Goal: Task Accomplishment & Management: Manage account settings

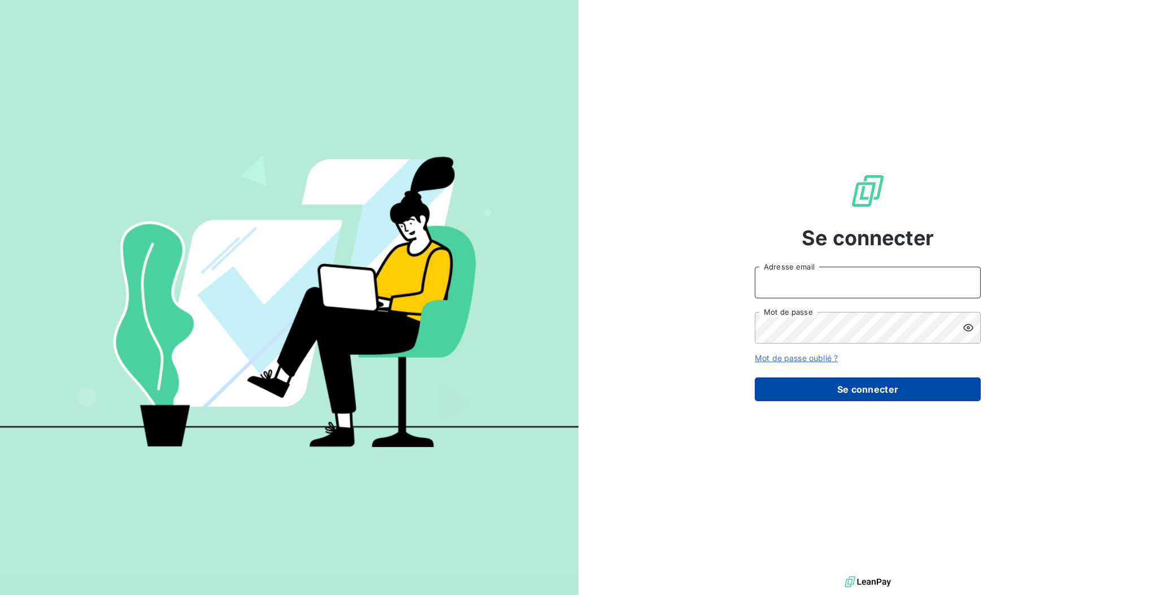
type input "[EMAIL_ADDRESS][DOMAIN_NAME]"
click at [829, 396] on button "Se connecter" at bounding box center [868, 389] width 226 height 24
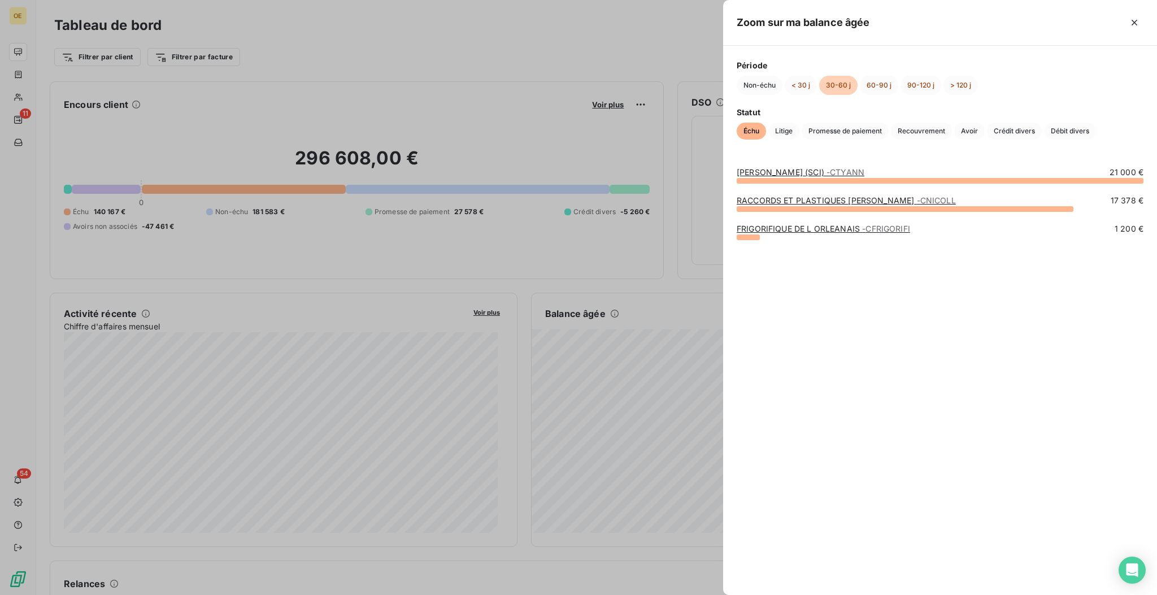
click at [662, 437] on div at bounding box center [578, 297] width 1157 height 595
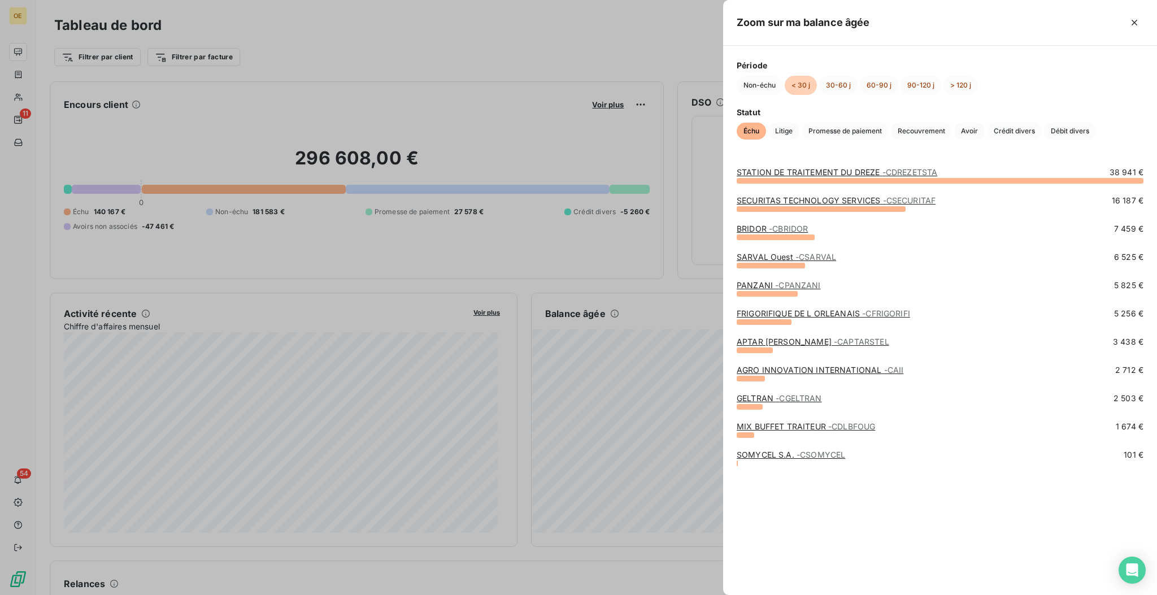
click at [613, 290] on div at bounding box center [578, 297] width 1157 height 595
